Goal: Task Accomplishment & Management: Manage account settings

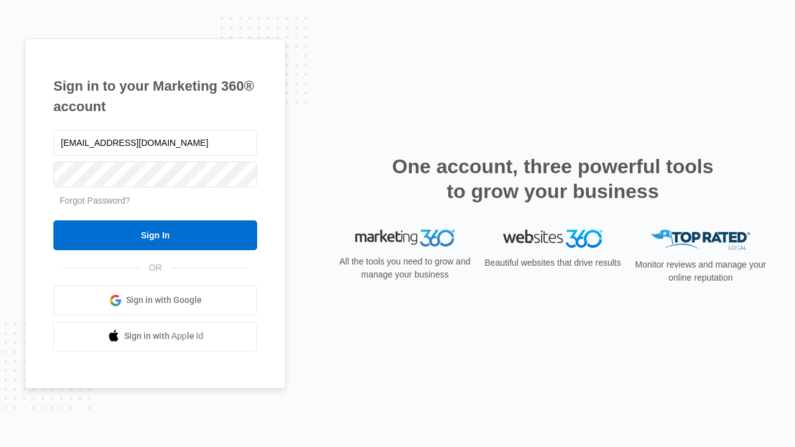
type input "dankie614@gmail.com"
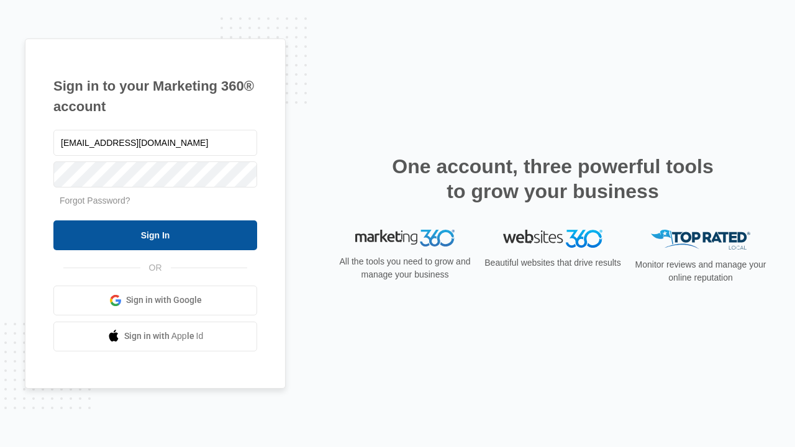
click at [155, 235] on input "Sign In" at bounding box center [155, 236] width 204 height 30
